Goal: Navigation & Orientation: Find specific page/section

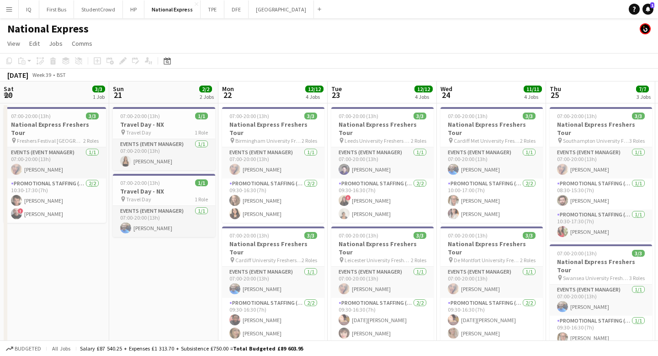
scroll to position [0, 219]
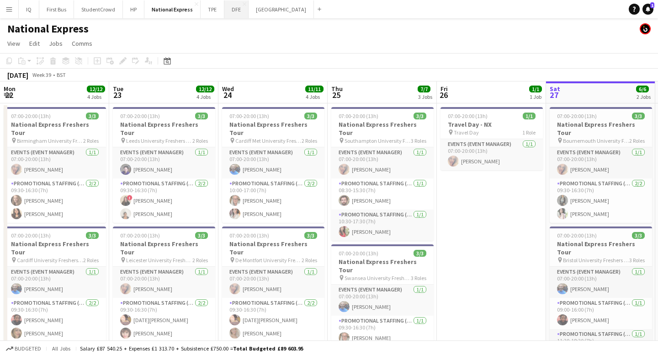
click at [229, 11] on button "DFE Close" at bounding box center [236, 9] width 24 height 18
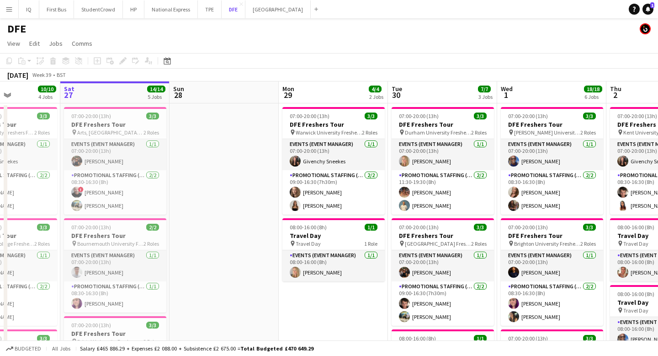
scroll to position [0, 286]
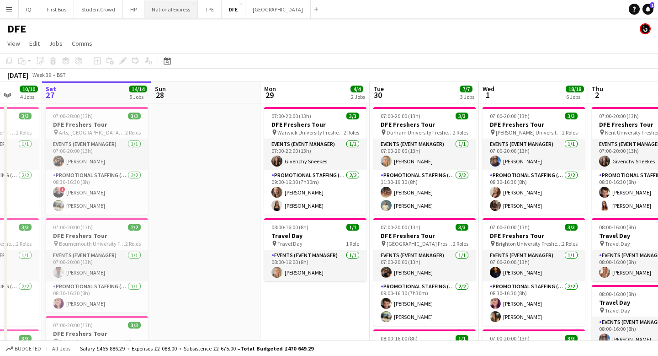
click at [170, 12] on button "National Express Close" at bounding box center [170, 9] width 53 height 18
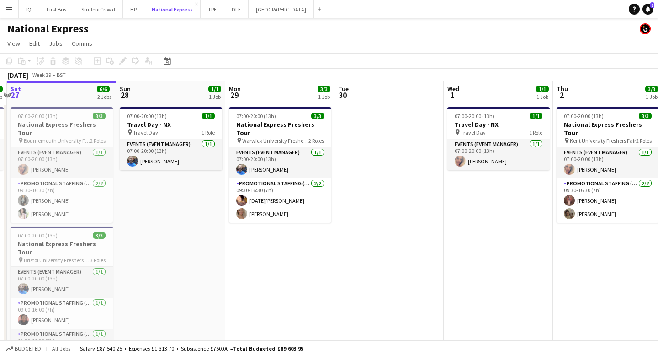
scroll to position [0, 322]
click at [242, 9] on button "DFE Close" at bounding box center [236, 9] width 24 height 18
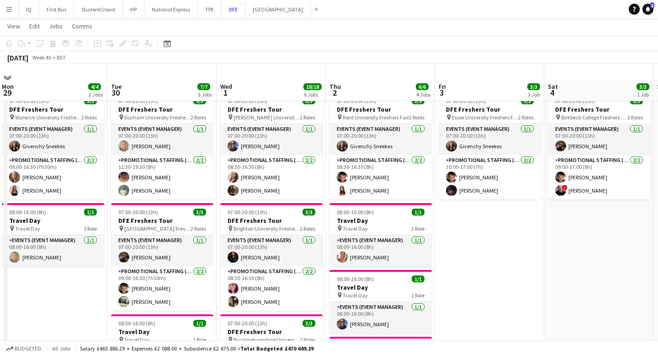
scroll to position [31, 0]
